Goal: Task Accomplishment & Management: Manage account settings

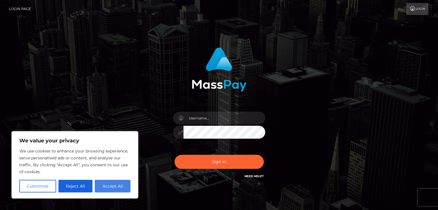
click at [116, 190] on button "Accept All" at bounding box center [113, 186] width 36 height 13
checkbox input "true"
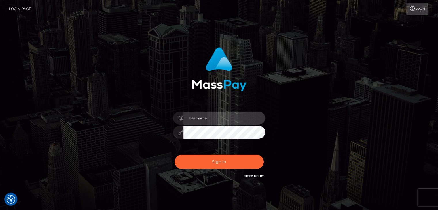
click at [214, 119] on input "text" at bounding box center [225, 118] width 82 height 13
type input "lindalove2022@proton.me"
click at [16, 39] on div "lindalove2022@proton.me" at bounding box center [219, 116] width 438 height 233
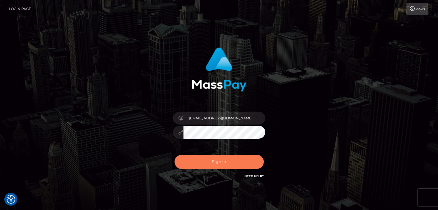
click at [224, 161] on button "Sign in" at bounding box center [219, 162] width 89 height 14
